Goal: Task Accomplishment & Management: Complete application form

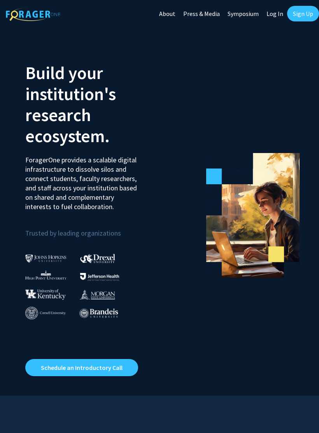
click at [303, 16] on link "Sign Up" at bounding box center [303, 14] width 32 height 16
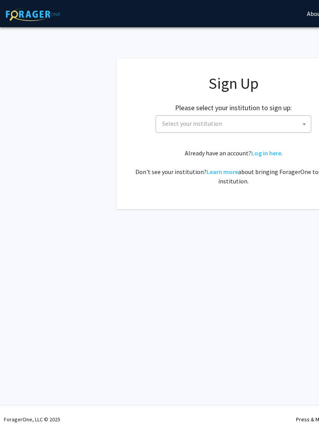
click at [243, 123] on span "Select your institution" at bounding box center [235, 124] width 152 height 16
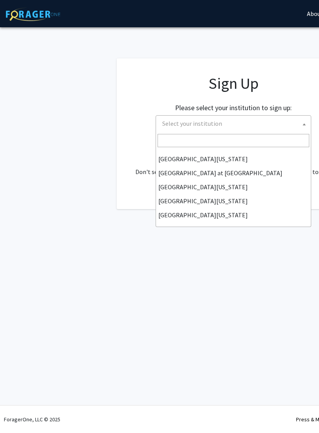
scroll to position [272, 0]
select select "33"
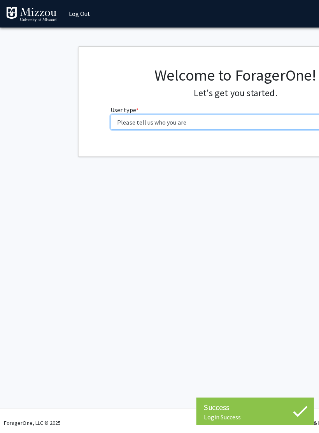
click at [257, 120] on select "Please tell us who you are Undergraduate Student Master's Student Doctoral Cand…" at bounding box center [234, 121] width 248 height 15
select select "1: undergrad"
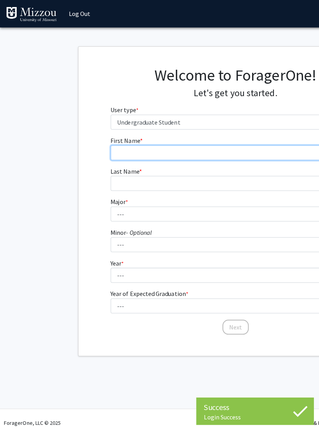
click at [221, 149] on input "First Name * required" at bounding box center [234, 151] width 248 height 15
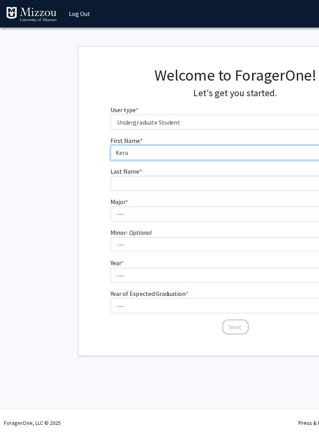
type input "Kera"
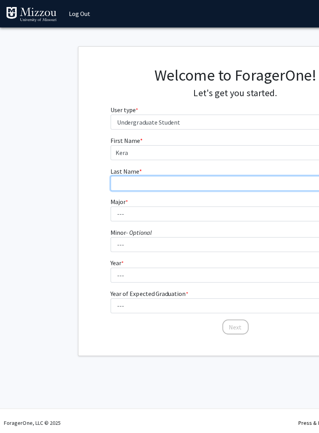
click at [156, 188] on input "Last Name * required" at bounding box center [234, 181] width 248 height 15
type input "[PERSON_NAME]"
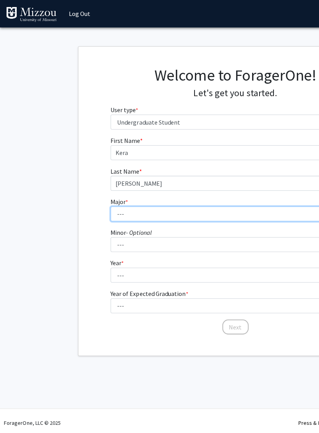
click at [181, 208] on select "--- Agribusiness Management Agricultural Education Agricultural Education: Comm…" at bounding box center [234, 212] width 248 height 15
select select "8: 2497"
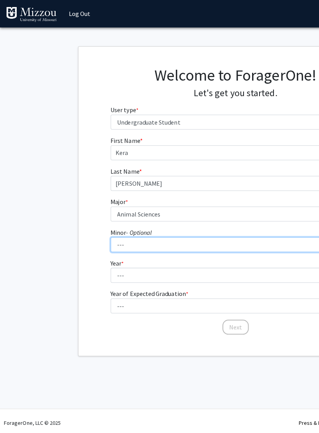
click at [206, 238] on select "--- Accountancy Aerospace Engineering Aerospace Studies Agribusiness Management…" at bounding box center [234, 242] width 248 height 15
select select "22: 1978"
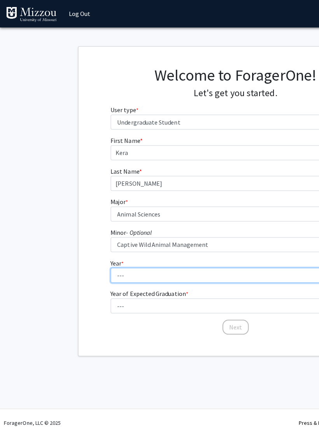
click at [191, 267] on select "--- First-year Sophomore Junior Senior Postbaccalaureate Certificate" at bounding box center [234, 272] width 248 height 15
select select "1: first-year"
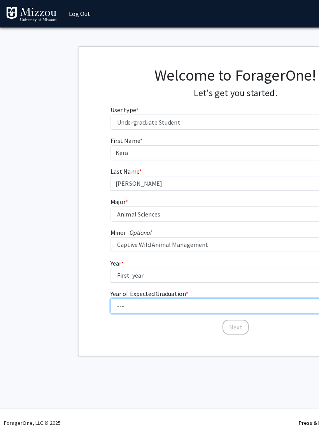
click at [186, 296] on select "--- 2025 2026 2027 2028 2029 2030 2031 2032 2033 2034" at bounding box center [234, 303] width 248 height 15
select select "5: 2029"
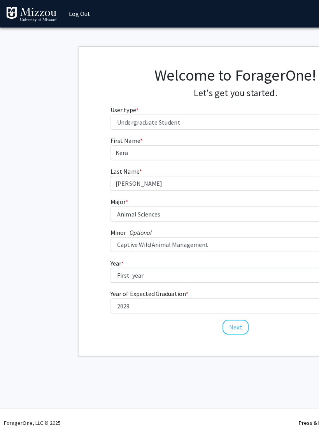
click at [234, 323] on button "Next" at bounding box center [234, 324] width 26 height 15
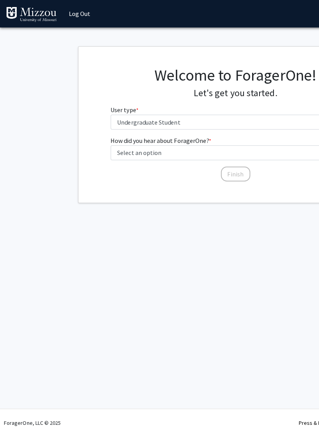
click at [241, 110] on fg-select "User type * required Please tell us who you are Undergraduate Student Master's …" at bounding box center [234, 116] width 248 height 24
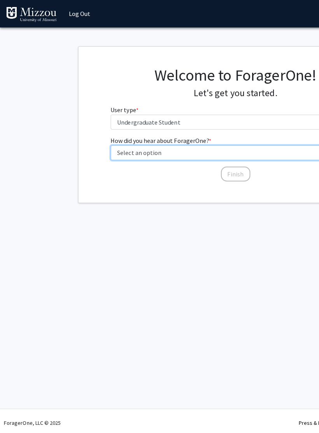
click at [233, 149] on select "Select an option Peer/student recommendation Faculty/staff recommendation Unive…" at bounding box center [234, 151] width 248 height 15
select select "3: university_website"
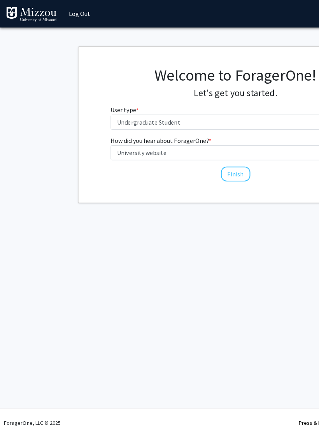
click at [234, 172] on button "Finish" at bounding box center [233, 172] width 29 height 15
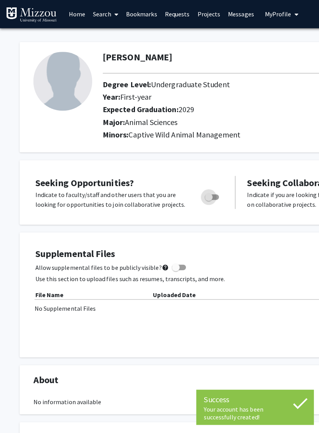
click at [212, 191] on label "Toggle" at bounding box center [208, 195] width 17 height 9
click at [207, 198] on input "Are you actively seeking opportunities?" at bounding box center [207, 198] width 0 height 0
checkbox input "true"
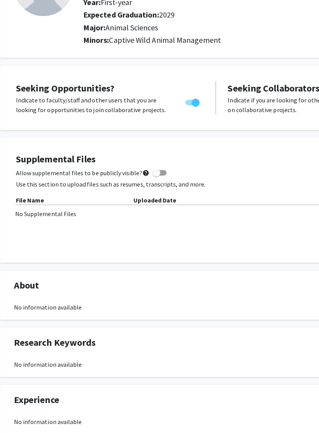
scroll to position [0, 19]
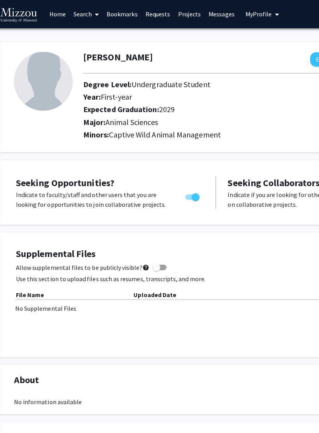
click at [63, 14] on link "Home" at bounding box center [57, 13] width 24 height 27
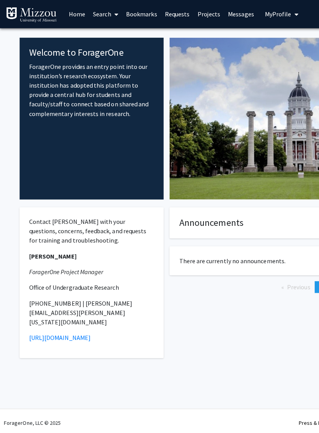
click at [101, 16] on link "Search" at bounding box center [104, 13] width 33 height 27
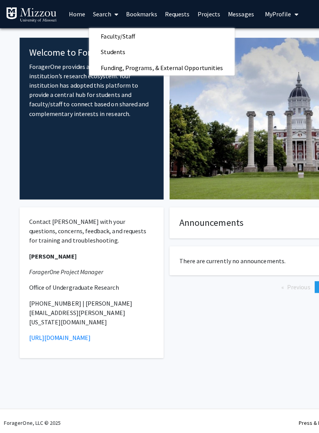
click at [202, 64] on span "Funding, Programs, & External Opportunities" at bounding box center [160, 67] width 144 height 16
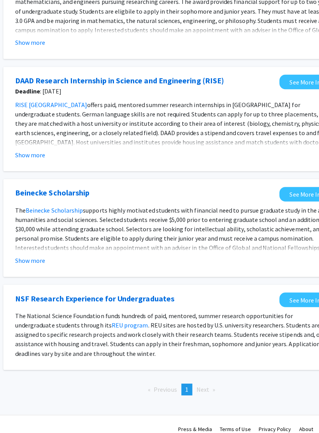
scroll to position [736, 117]
